Goal: Navigation & Orientation: Find specific page/section

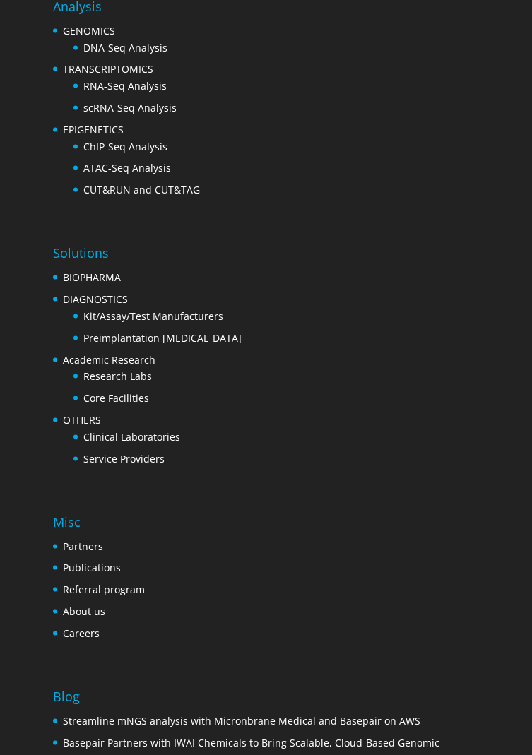
scroll to position [4801, 0]
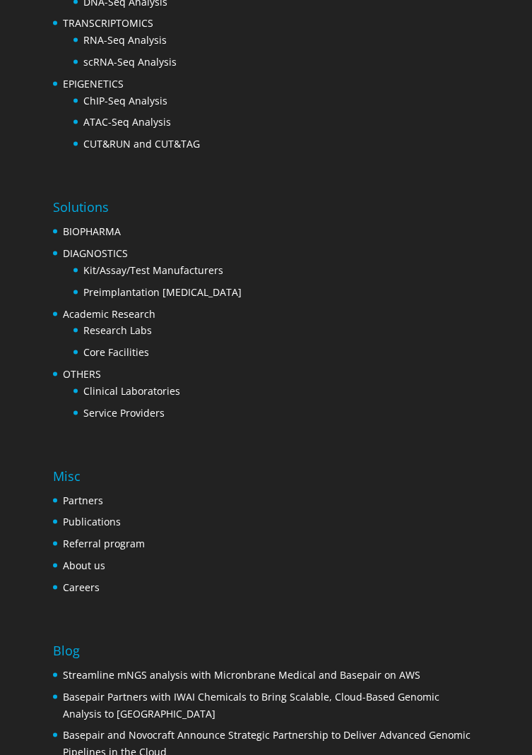
click at [88, 580] on link "Careers" at bounding box center [81, 586] width 37 height 13
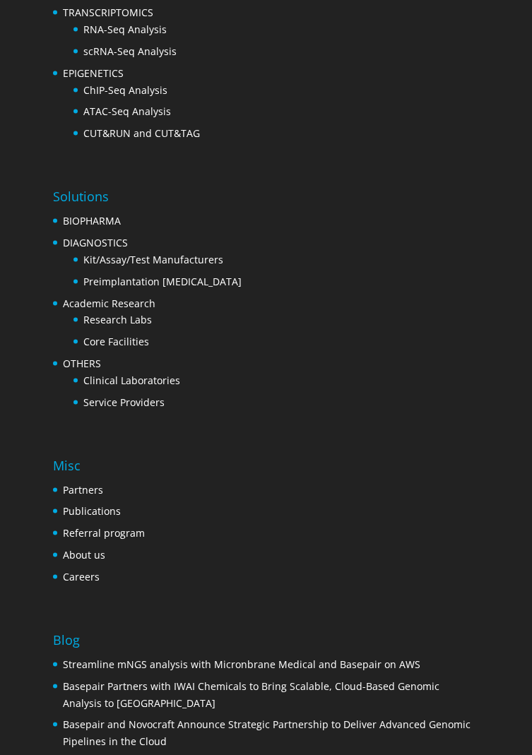
scroll to position [4862, 0]
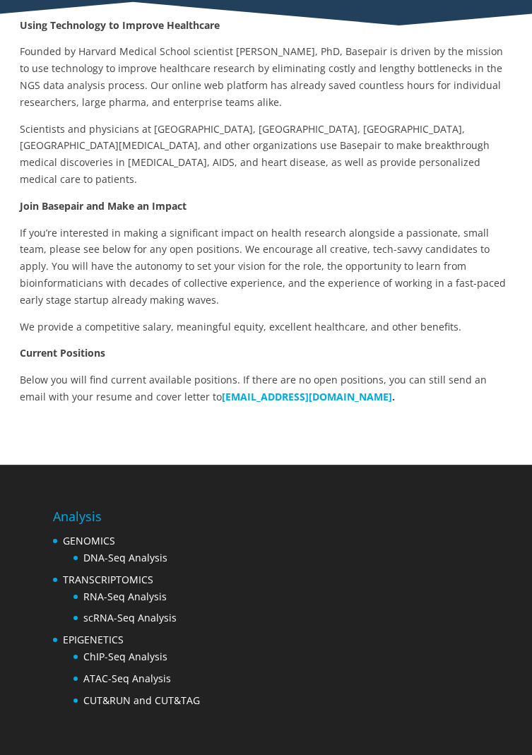
scroll to position [196, 0]
